Goal: Transaction & Acquisition: Subscribe to service/newsletter

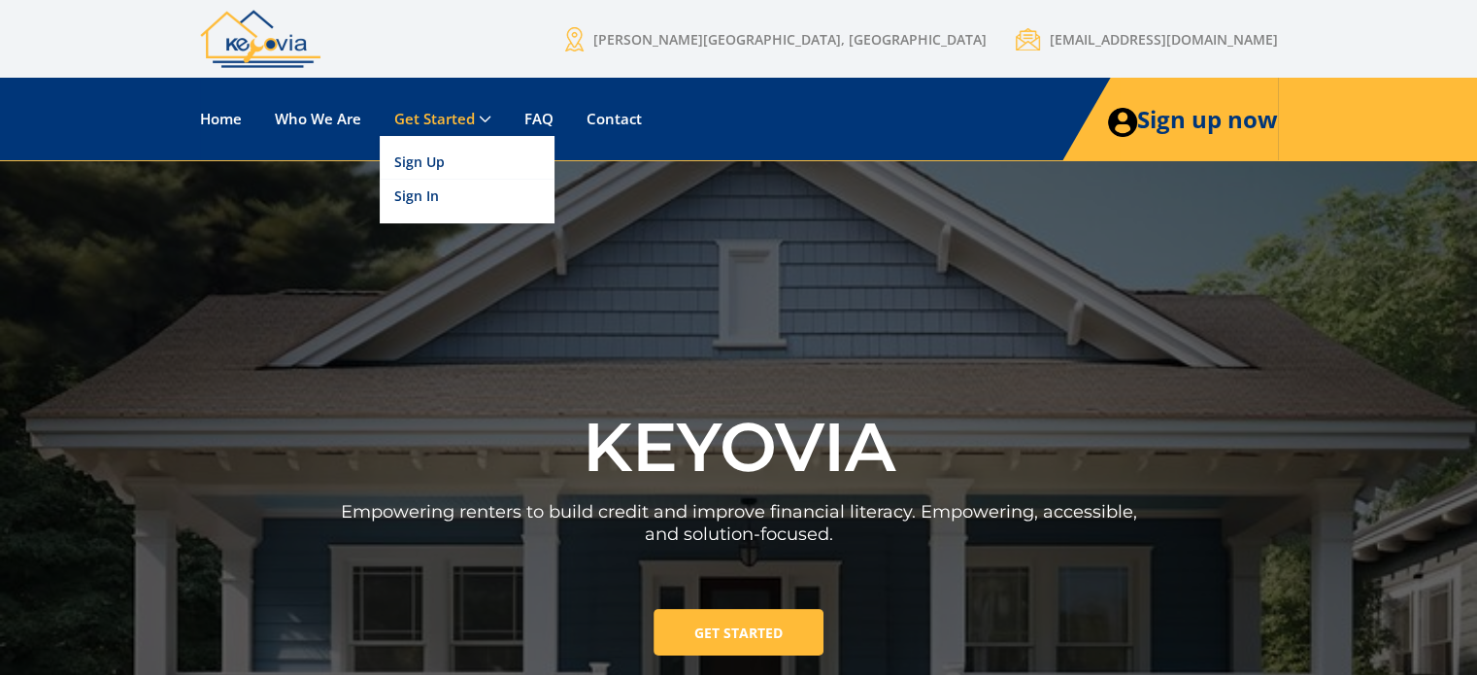
click at [467, 117] on link "Get Started" at bounding box center [443, 119] width 126 height 34
click at [415, 162] on link "Sign Up" at bounding box center [467, 163] width 175 height 34
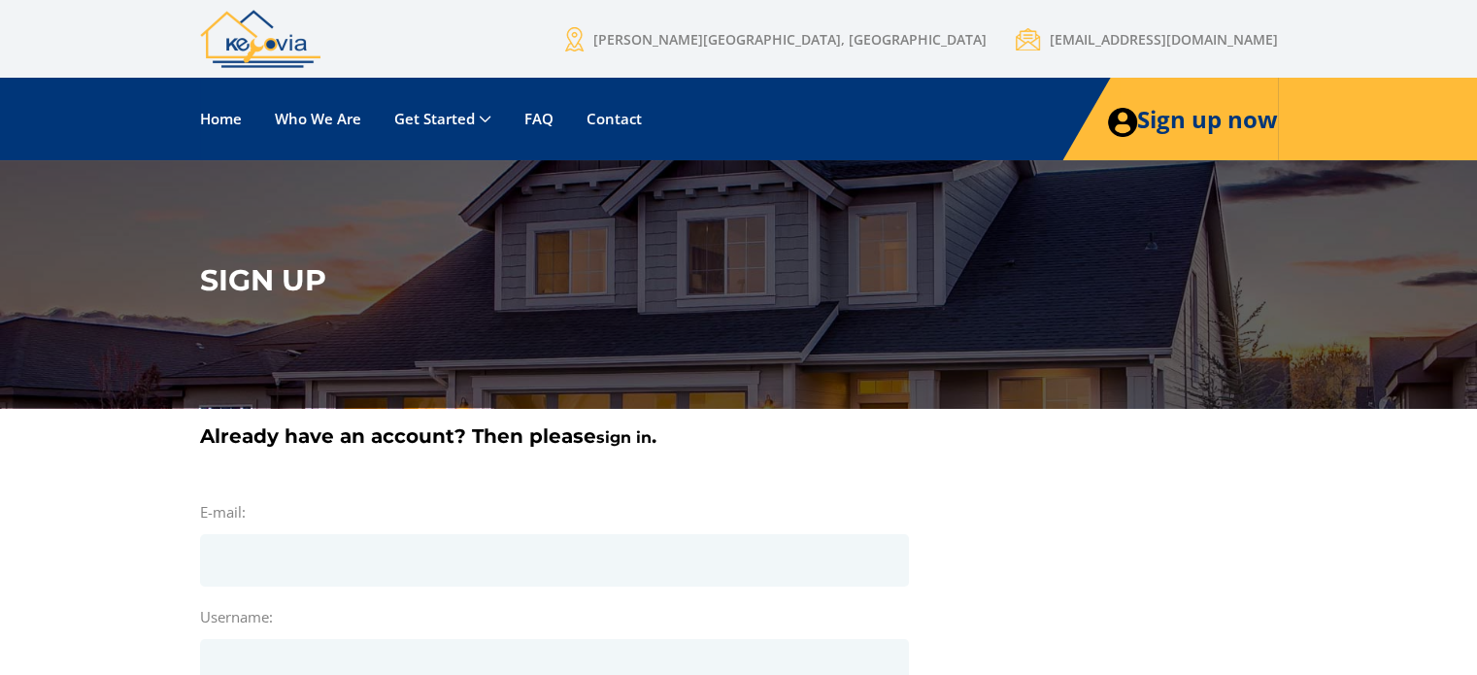
click at [261, 47] on img at bounding box center [260, 39] width 120 height 58
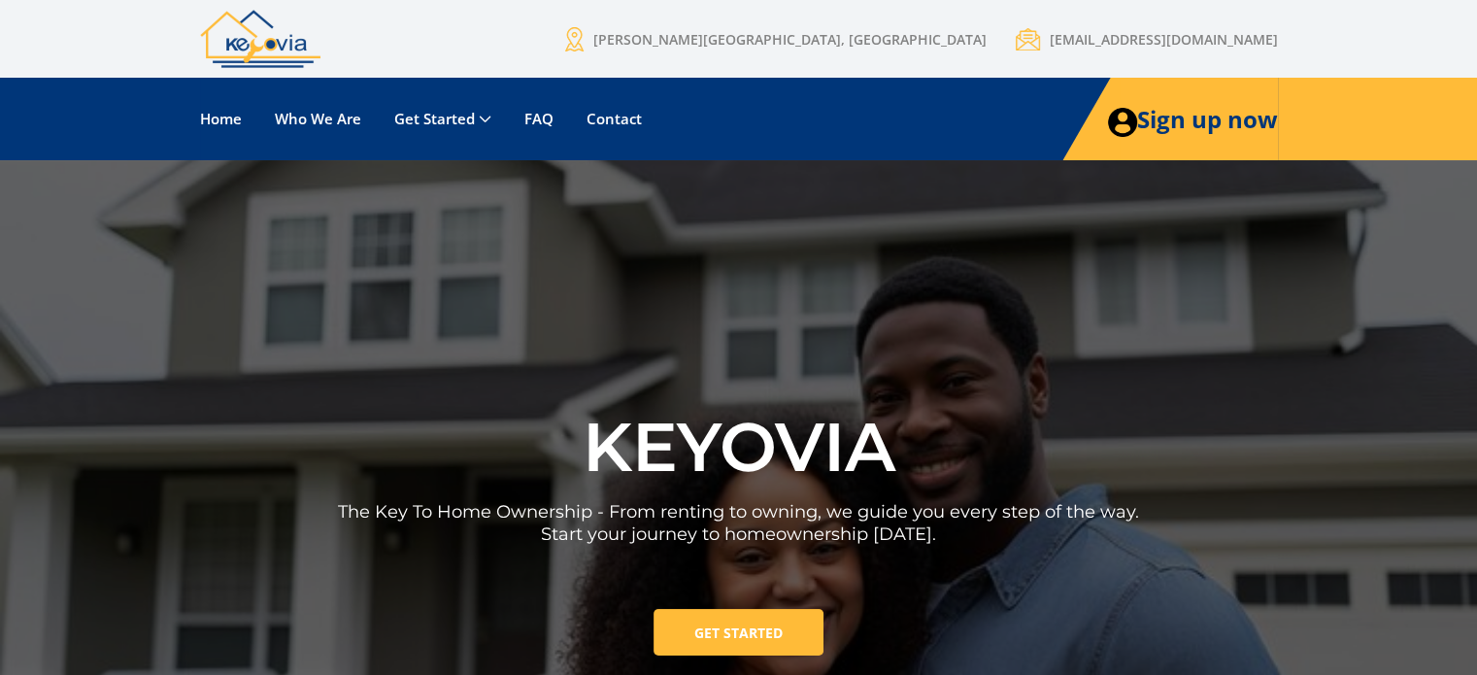
click at [239, 43] on img at bounding box center [260, 39] width 120 height 58
